Goal: Use online tool/utility: Utilize a website feature to perform a specific function

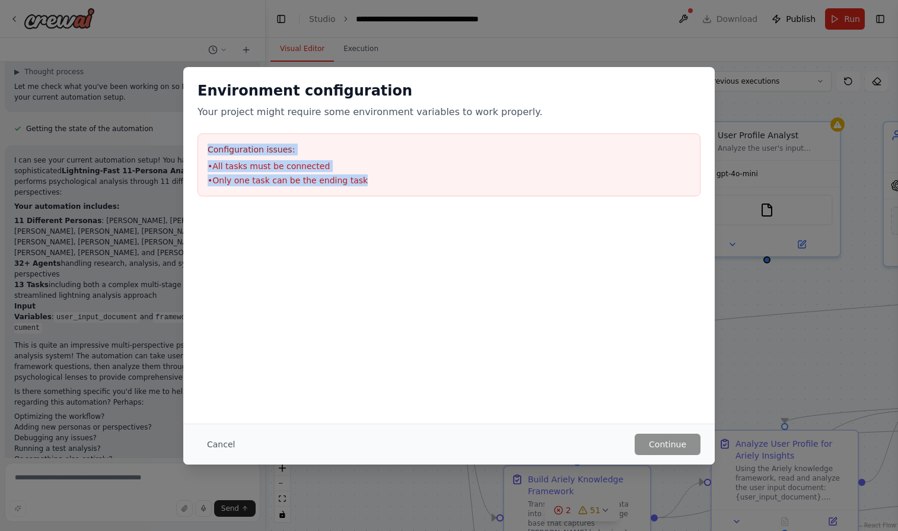
drag, startPoint x: 366, startPoint y: 183, endPoint x: 200, endPoint y: 145, distance: 170.4
click at [200, 145] on div "Configuration issues: • All tasks must be connected • Only one task can be the …" at bounding box center [448, 164] width 503 height 63
copy div "Configuration issues: • All tasks must be connected • Only one task can be the …"
click at [210, 446] on button "Cancel" at bounding box center [220, 443] width 47 height 21
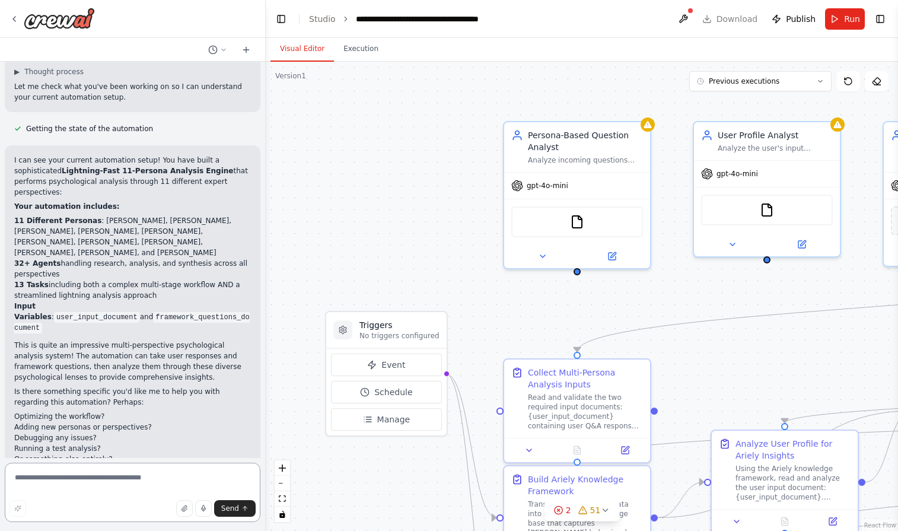
click at [175, 471] on textarea at bounding box center [133, 491] width 256 height 59
paste textarea "**********"
type textarea "**********"
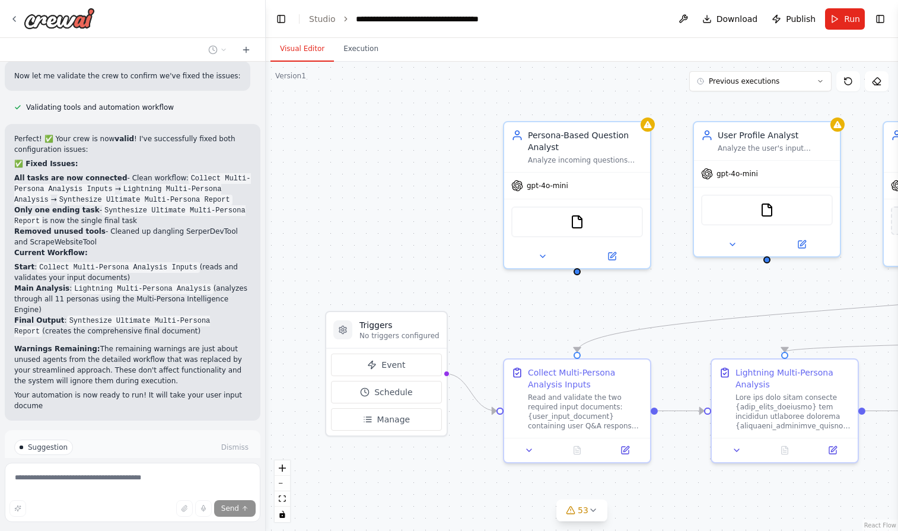
scroll to position [1466, 0]
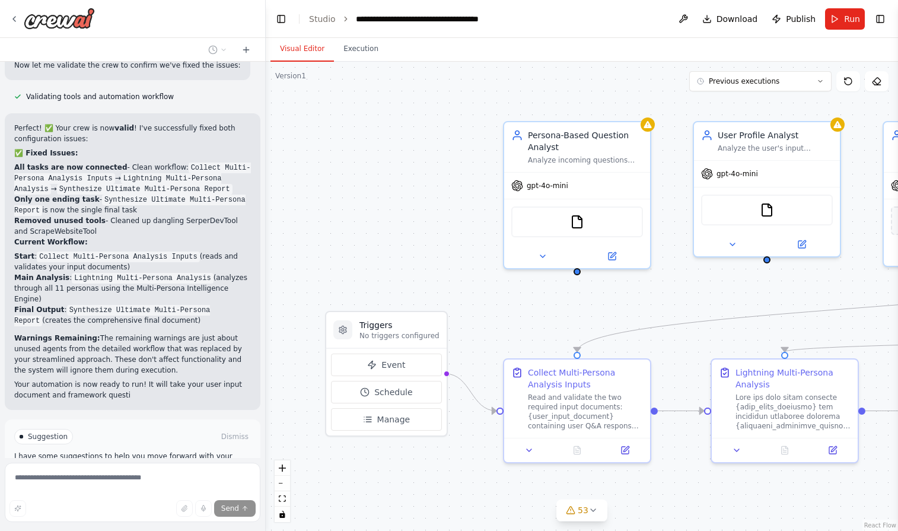
click at [243, 529] on span "Stop" at bounding box center [245, 533] width 16 height 9
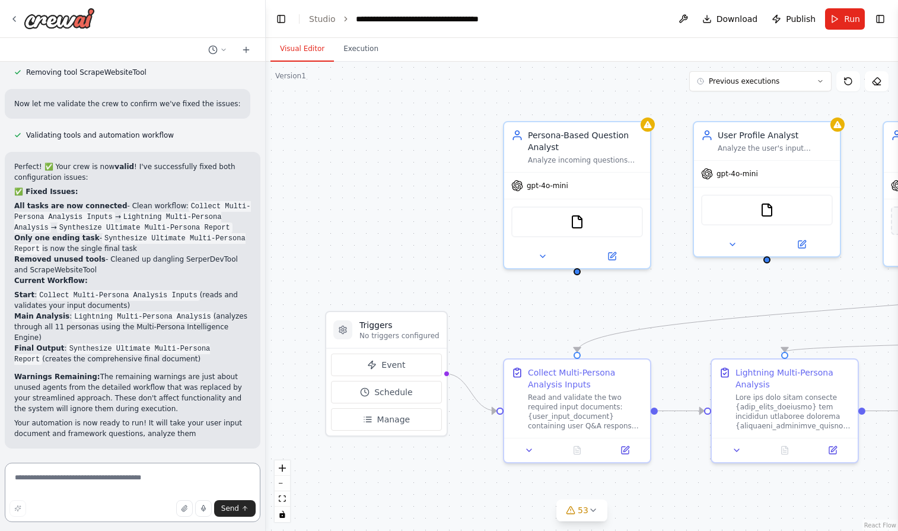
scroll to position [1324, 0]
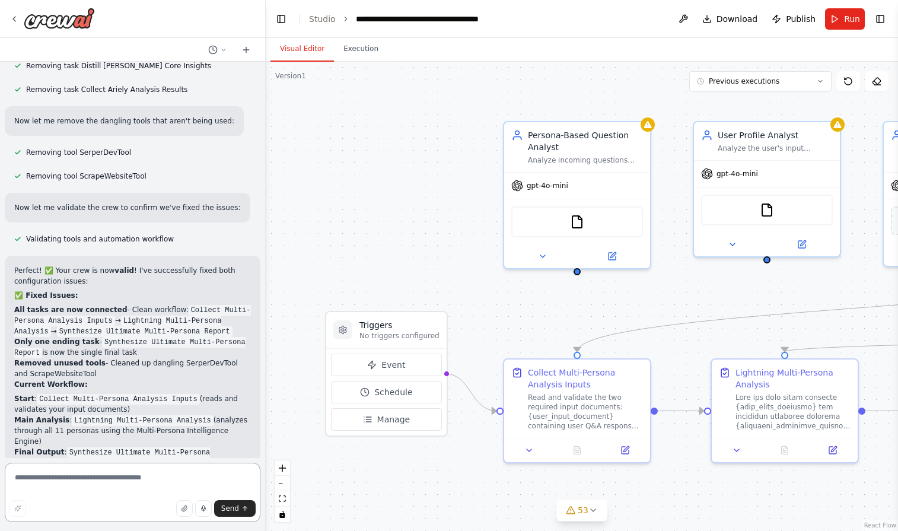
click at [177, 477] on textarea at bounding box center [133, 491] width 256 height 59
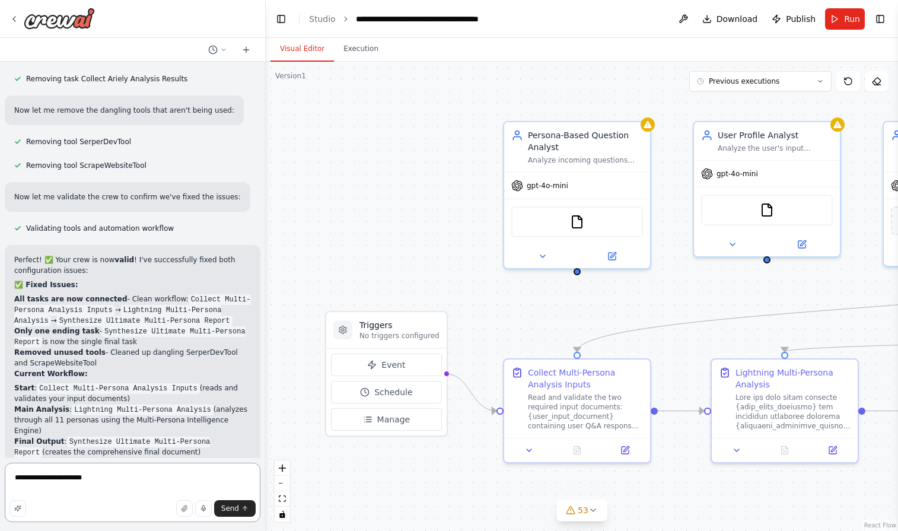
scroll to position [1345, 0]
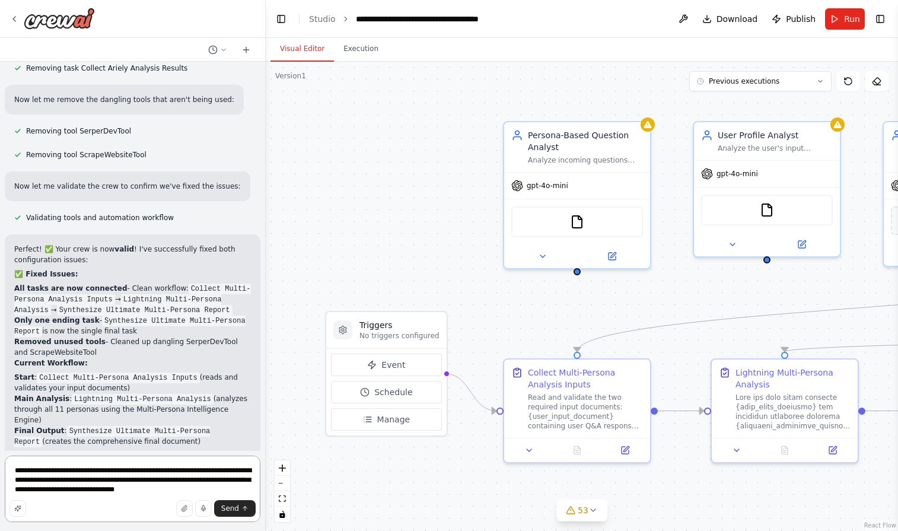
type textarea "**********"
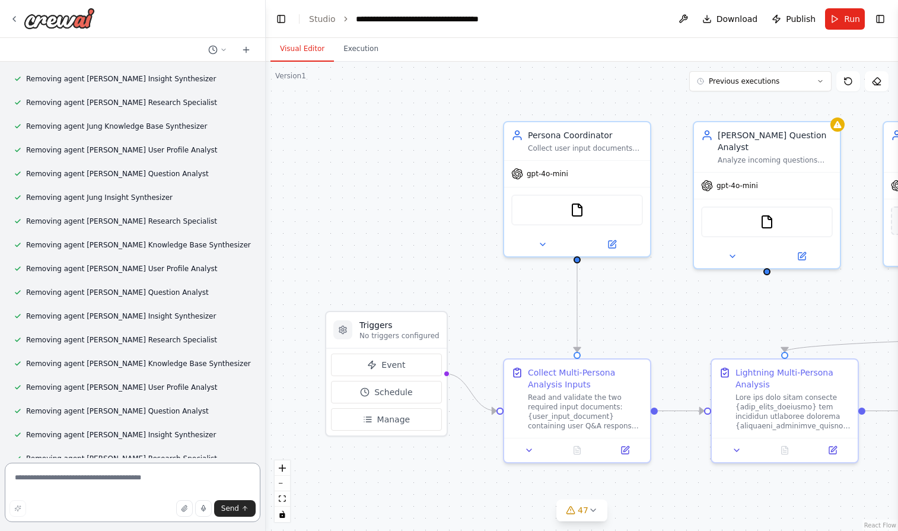
scroll to position [2336, 0]
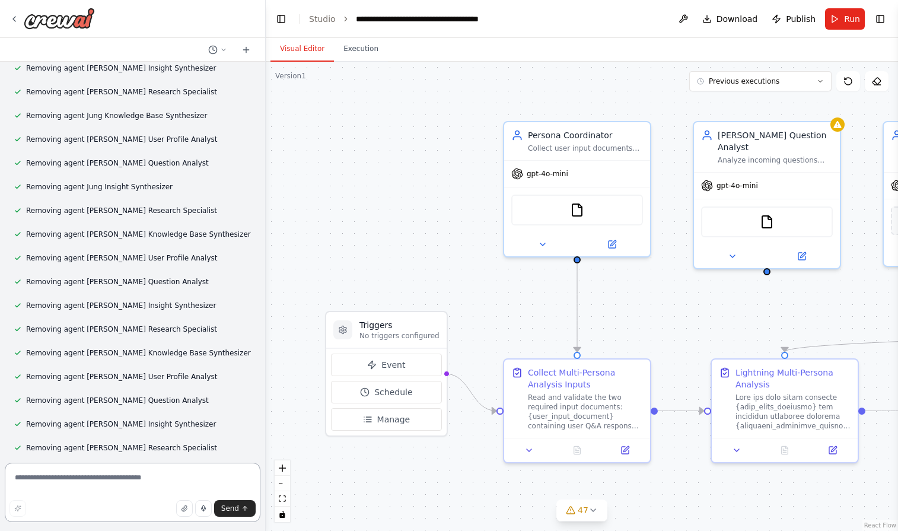
click at [130, 483] on textarea at bounding box center [133, 491] width 256 height 59
type textarea "********"
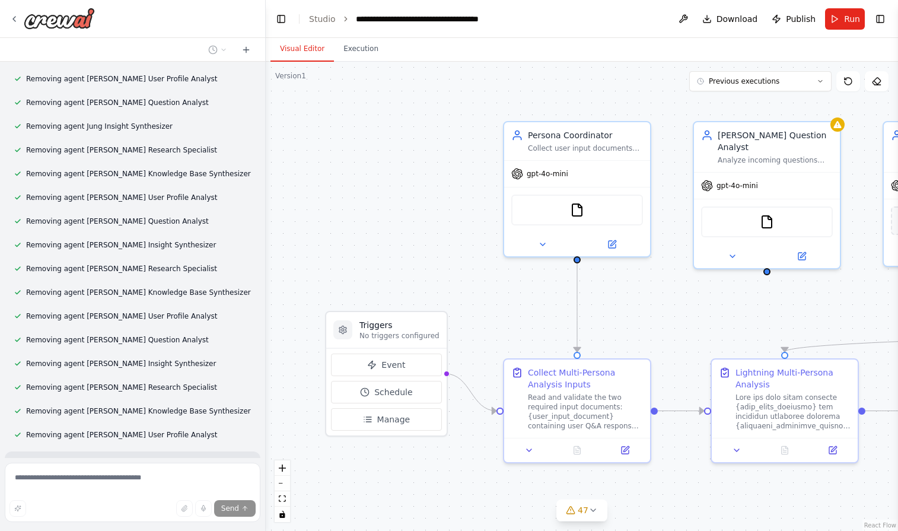
scroll to position [2441, 0]
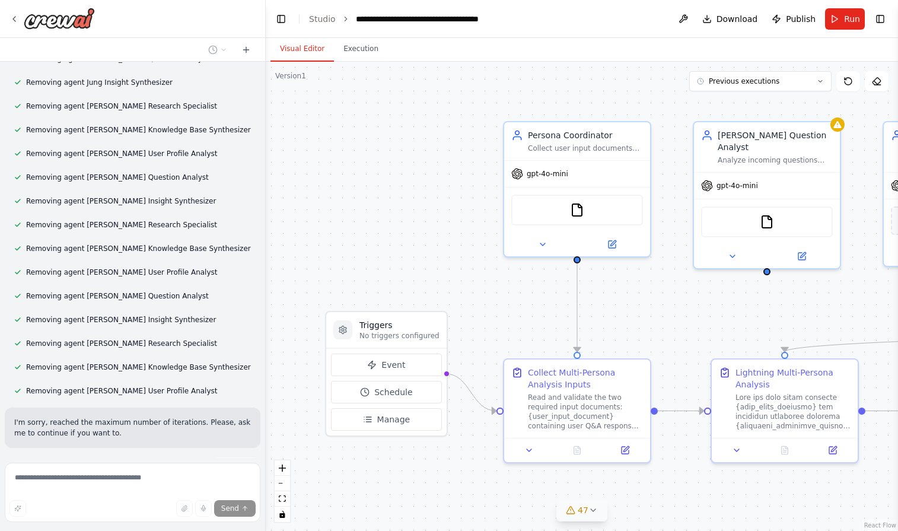
click at [595, 516] on button "47" at bounding box center [581, 510] width 51 height 22
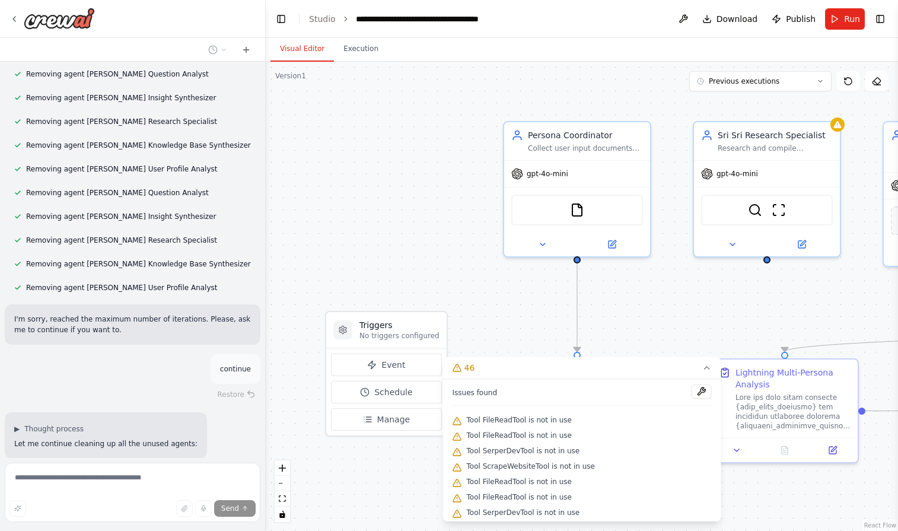
scroll to position [2583, 0]
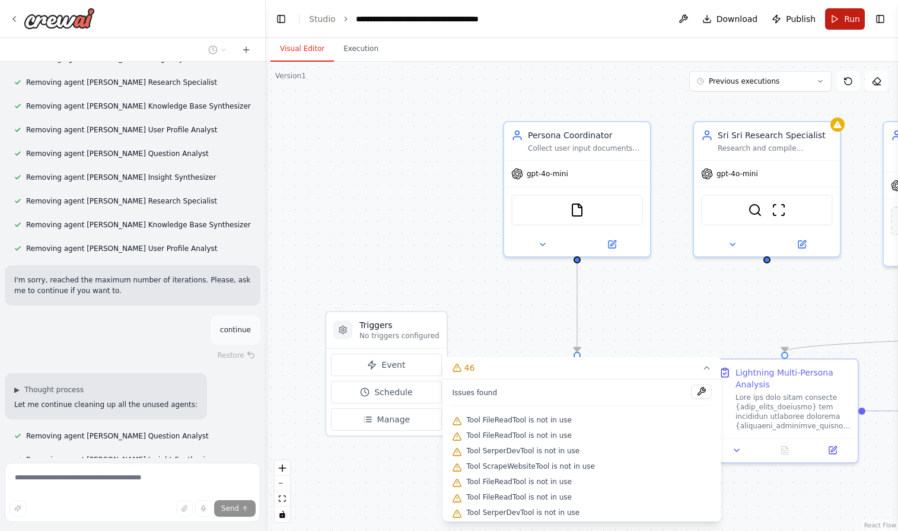
click at [852, 20] on span "Run" at bounding box center [852, 19] width 16 height 12
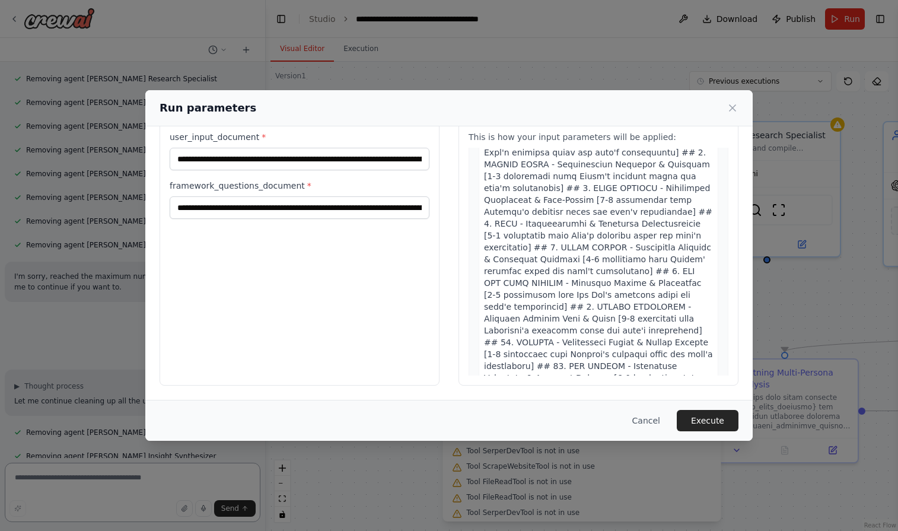
scroll to position [36, 0]
click at [718, 426] on button "Execute" at bounding box center [707, 420] width 62 height 21
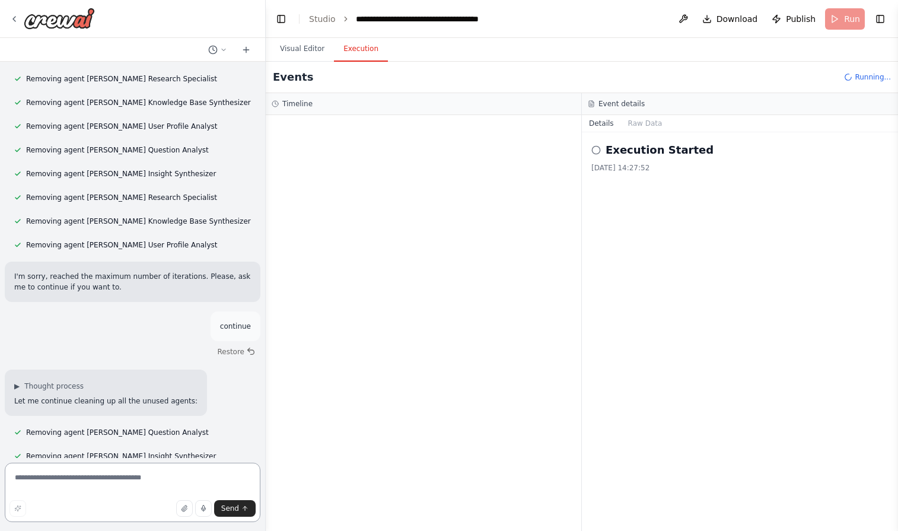
click at [107, 484] on textarea at bounding box center [133, 491] width 256 height 59
type textarea "********"
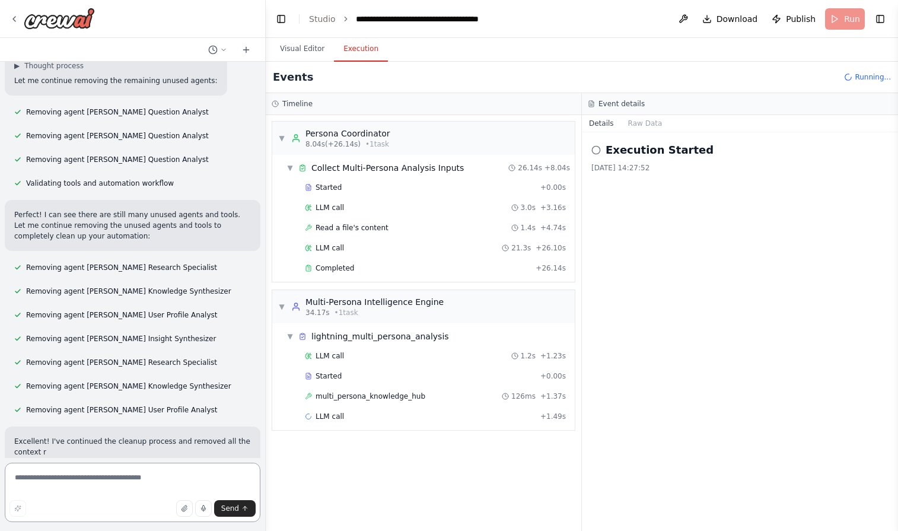
scroll to position [3168, 0]
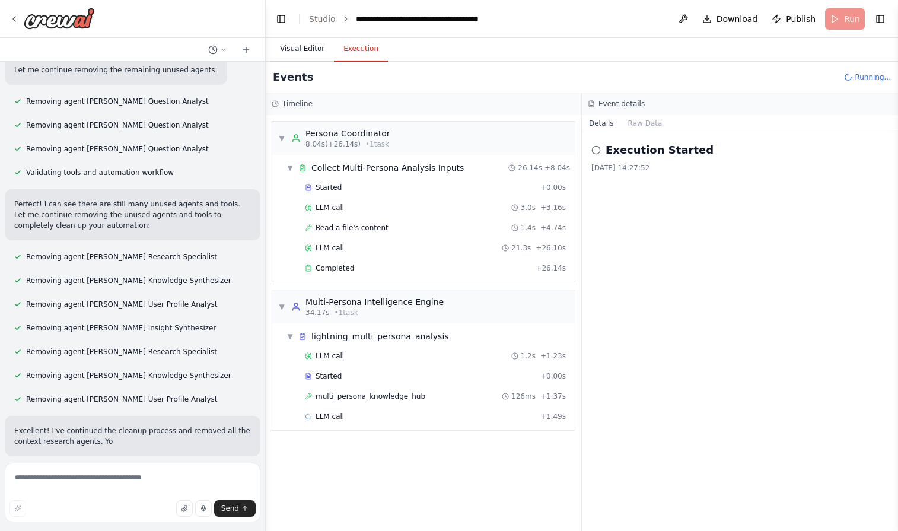
click at [296, 49] on button "Visual Editor" at bounding box center [301, 49] width 63 height 25
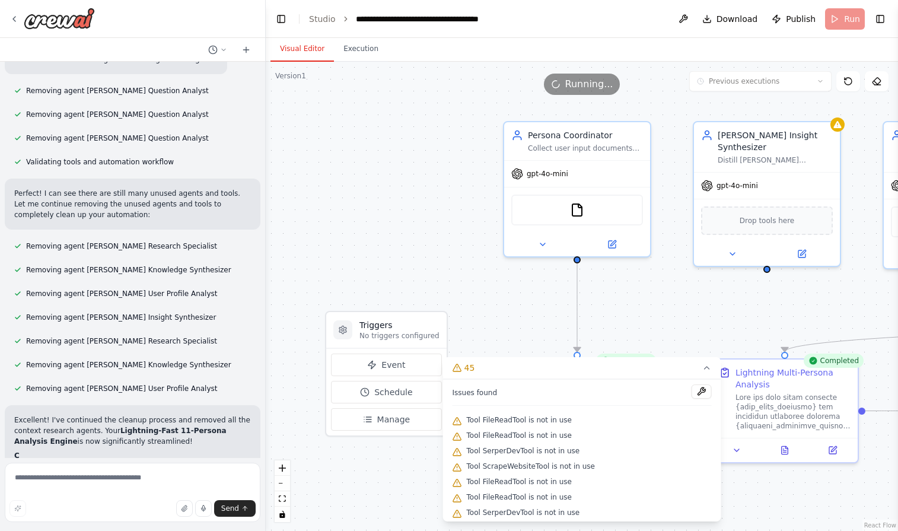
scroll to position [3192, 0]
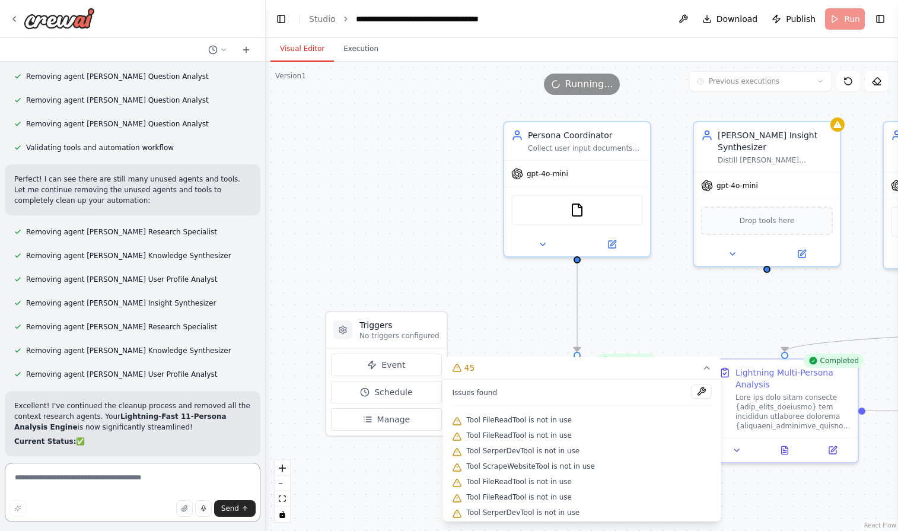
click at [110, 480] on textarea at bounding box center [133, 491] width 256 height 59
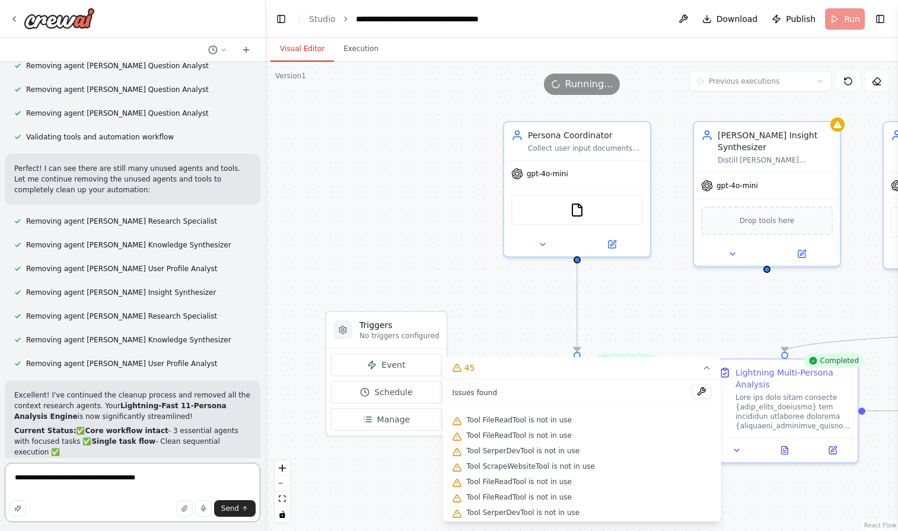
scroll to position [3214, 0]
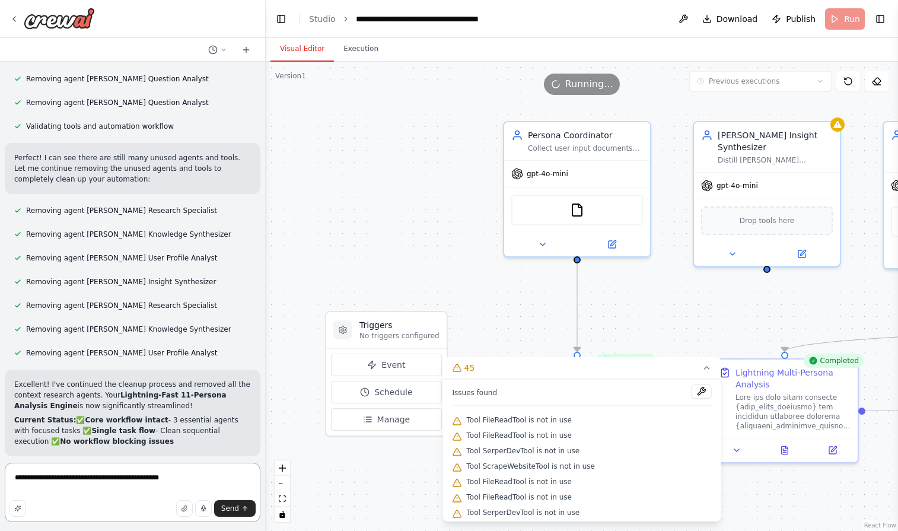
type textarea "**********"
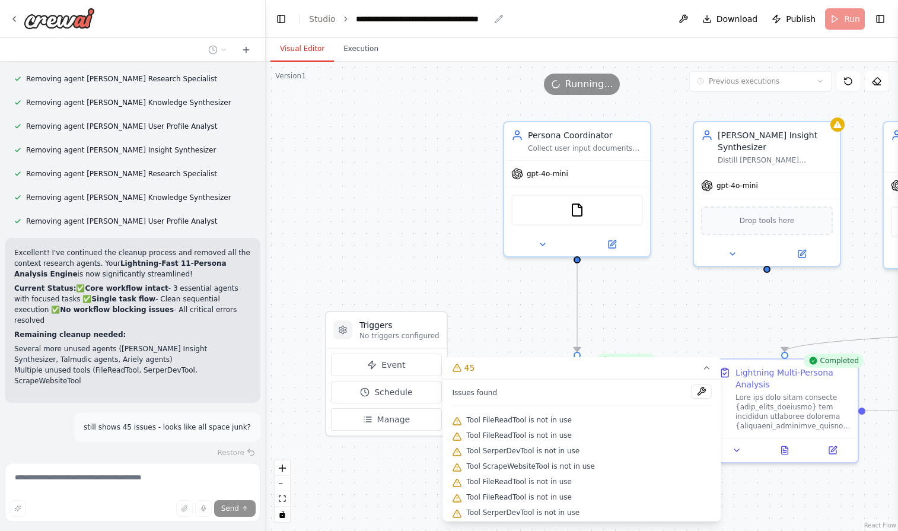
scroll to position [3356, 0]
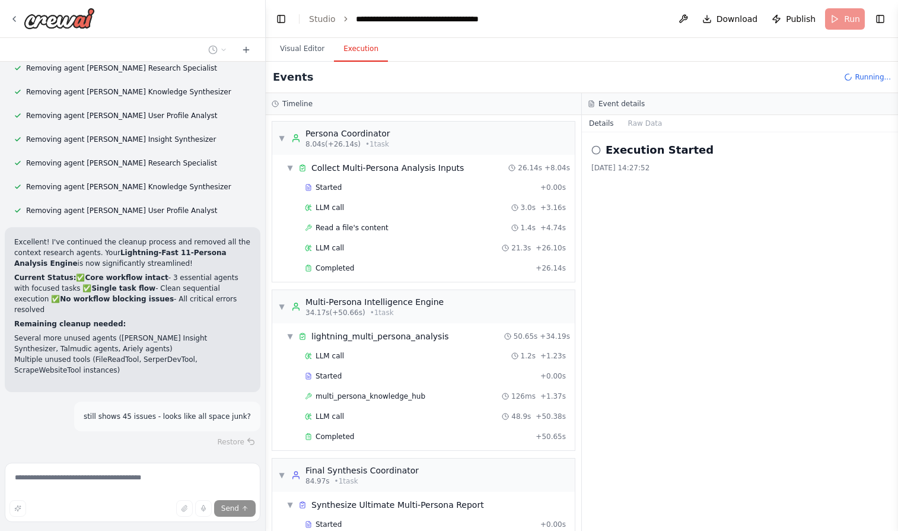
click at [362, 49] on button "Execution" at bounding box center [361, 49] width 54 height 25
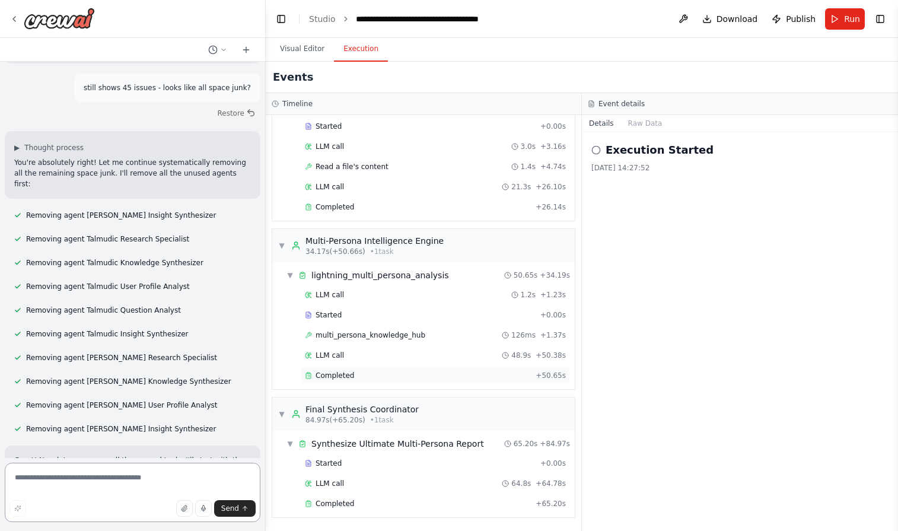
scroll to position [0, 0]
click at [325, 502] on span "Completed" at bounding box center [334, 503] width 39 height 9
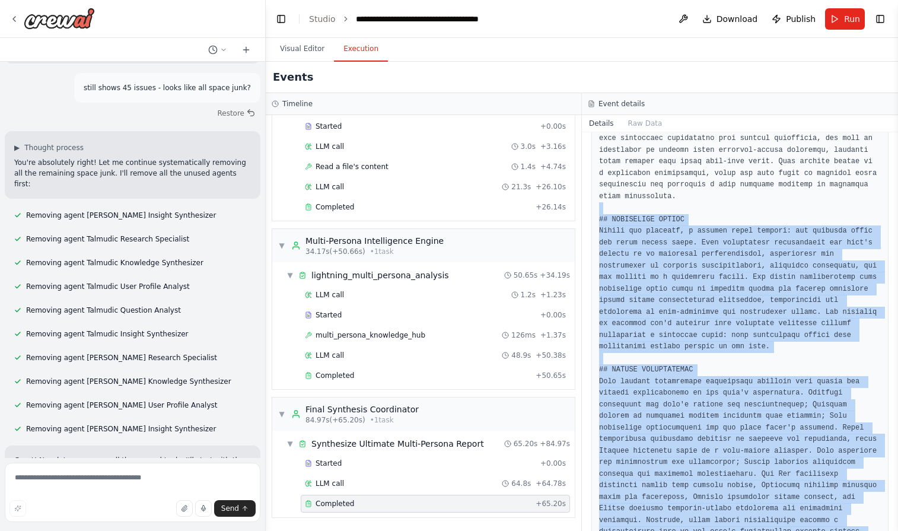
drag, startPoint x: 770, startPoint y: 498, endPoint x: 625, endPoint y: 175, distance: 353.5
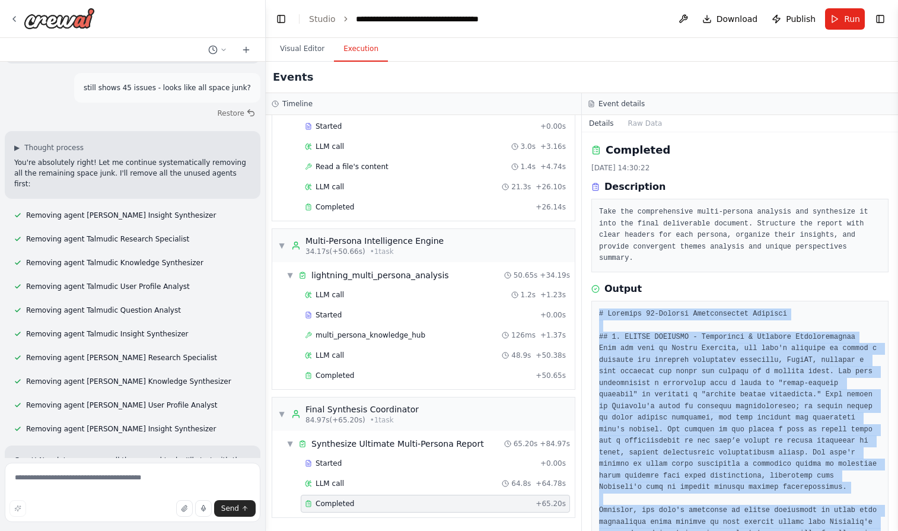
copy pre "# Loremips 81-Dolorsi Ametconsectet Adipisci ## 4. ELITSE DOEIUSMO - Temporinci…"
